Goal: Communication & Community: Ask a question

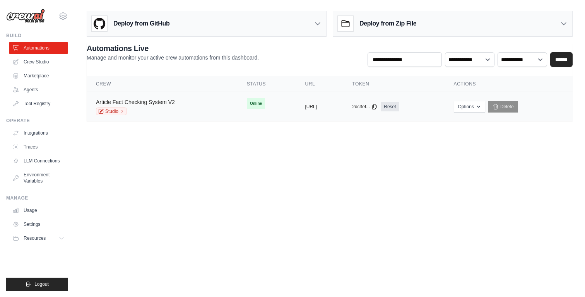
click at [130, 102] on link "Article Fact Checking System V2" at bounding box center [135, 102] width 79 height 6
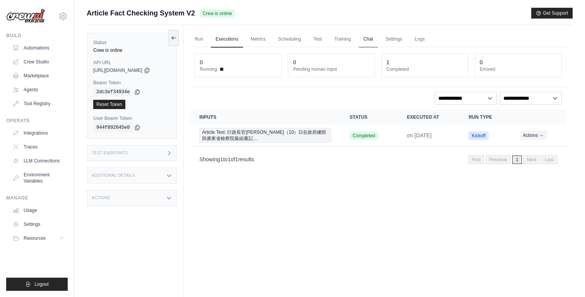
click at [374, 39] on link "Chat" at bounding box center [368, 39] width 19 height 16
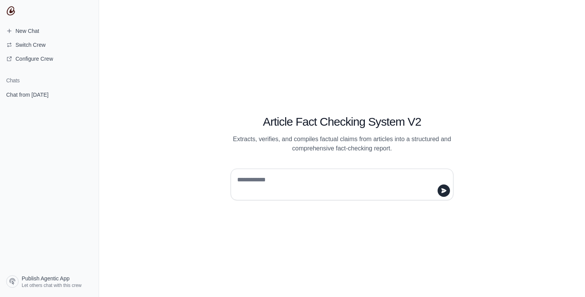
click at [256, 182] on textarea at bounding box center [340, 185] width 208 height 22
type textarea "**********"
click at [55, 97] on span "Chat from [DATE]" at bounding box center [27, 95] width 55 height 8
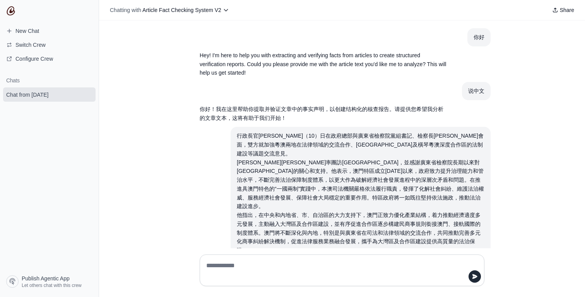
click at [237, 135] on div "行政長官[PERSON_NAME]（10）日在政府總部與廣東省檢察院黨組書記、檢察長[PERSON_NAME]會面，雙方就加強粵澳兩地在法律領域的交流合作、[…" at bounding box center [361, 145] width 248 height 26
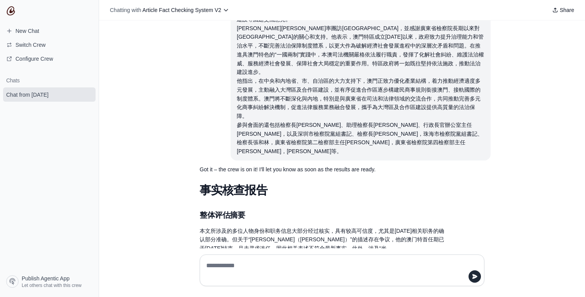
scroll to position [135, 0]
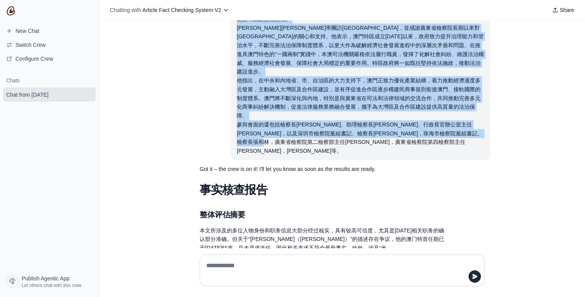
click at [386, 126] on div "參與會面的還包括檢察長[PERSON_NAME]、助理檢察長[PERSON_NAME]、行政長官辦公室主任[PERSON_NAME]，以及深圳市檢察院黨組書記…" at bounding box center [361, 137] width 248 height 35
copy div "loremips（28）dolorsitametconse、adipisc，elitseddoeiusmodtem、incididuntutlaboreetd…"
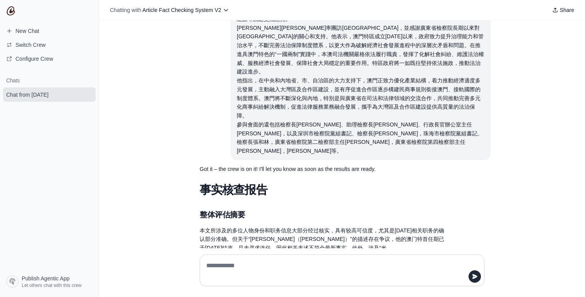
click at [41, 83] on h1 "Chats" at bounding box center [49, 81] width 99 height 8
click at [25, 76] on section "Chats Chat from [DATE]" at bounding box center [49, 171] width 99 height 201
click at [17, 77] on h1 "Chats" at bounding box center [49, 81] width 99 height 8
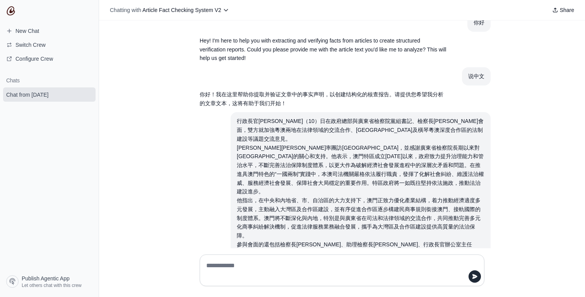
scroll to position [0, 0]
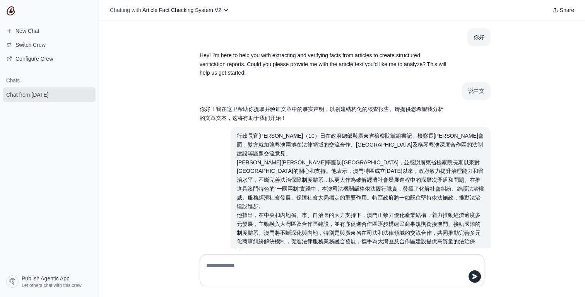
click at [11, 83] on h1 "Chats" at bounding box center [49, 81] width 99 height 8
click at [29, 22] on nav "New Chat Switch Crew Configure Crew Chats Chat from [DATE] Publish Agentic App …" at bounding box center [49, 148] width 99 height 297
click at [29, 30] on span "New Chat" at bounding box center [27, 31] width 24 height 8
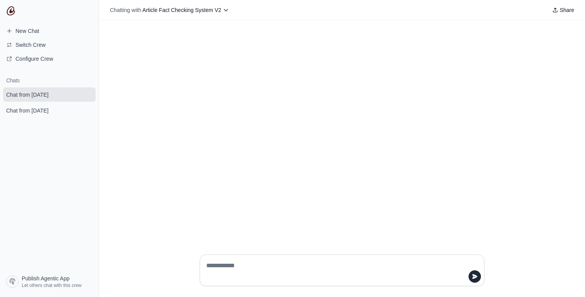
click at [248, 265] on textarea at bounding box center [340, 271] width 270 height 22
type textarea "**********"
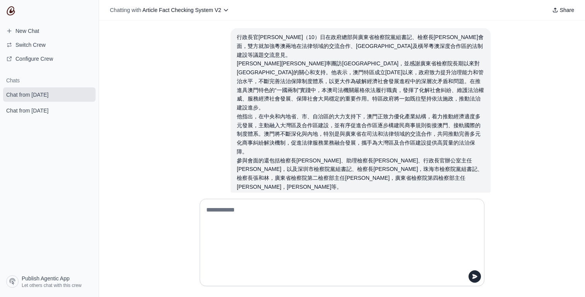
scroll to position [20, 0]
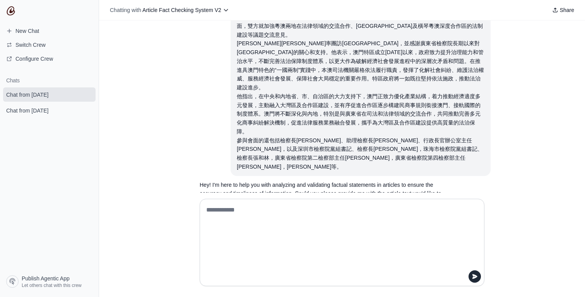
click at [228, 202] on div at bounding box center [342, 242] width 285 height 87
click at [228, 215] on textarea at bounding box center [340, 242] width 270 height 77
paste textarea "**********"
type textarea "**********"
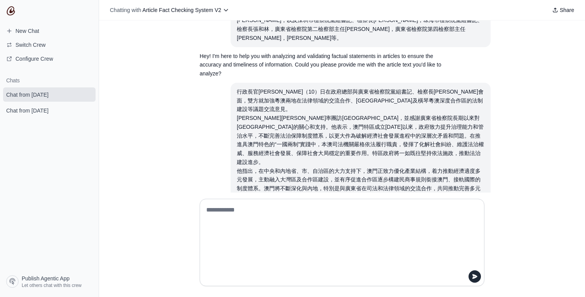
scroll to position [226, 0]
